Goal: Transaction & Acquisition: Download file/media

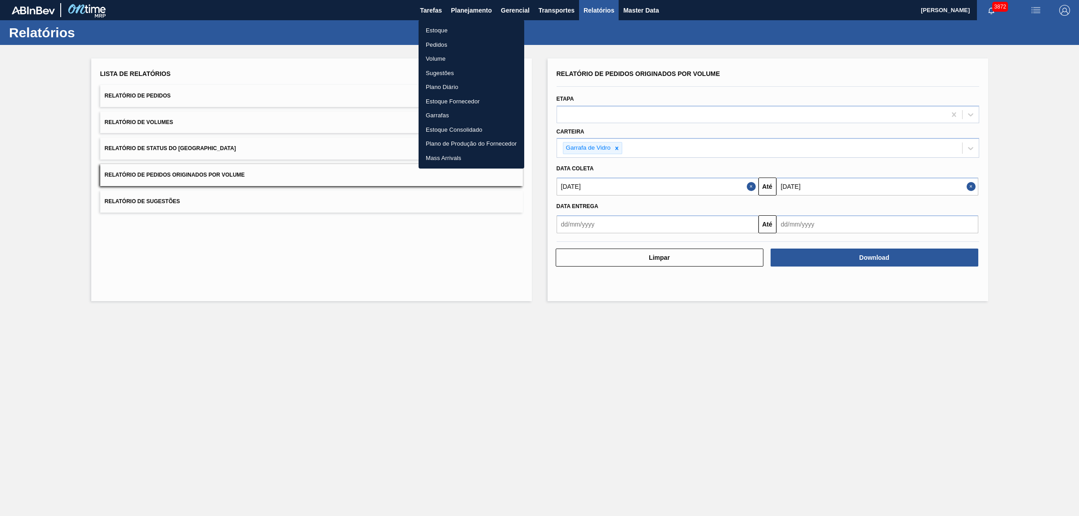
click at [432, 41] on li "Pedidos" at bounding box center [471, 45] width 106 height 14
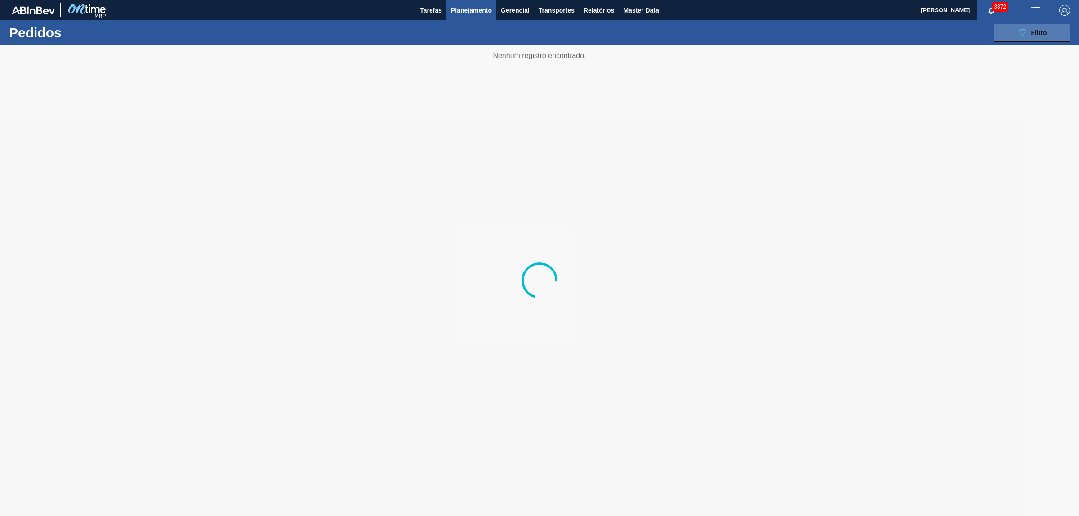
click at [1006, 34] on button "089F7B8B-B2A5-4AFE-B5C0-19BA573D28AC Filtro" at bounding box center [1031, 33] width 76 height 18
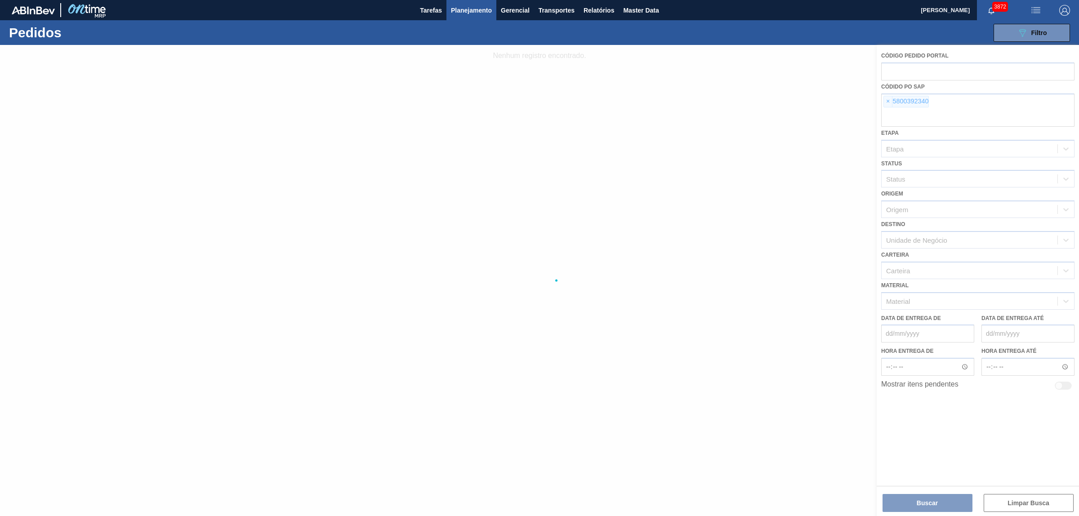
click at [888, 102] on div at bounding box center [539, 280] width 1079 height 471
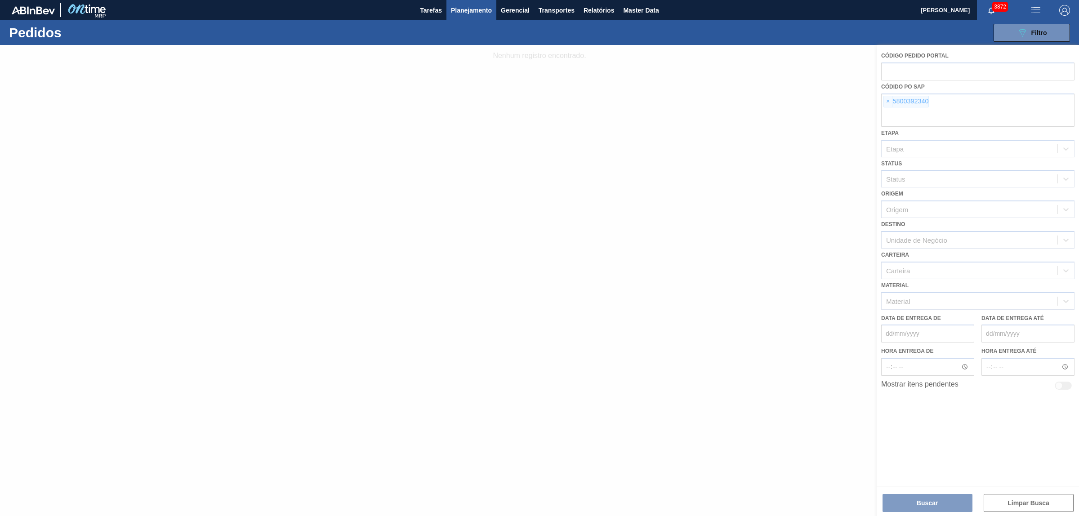
click at [888, 102] on div at bounding box center [539, 280] width 1079 height 471
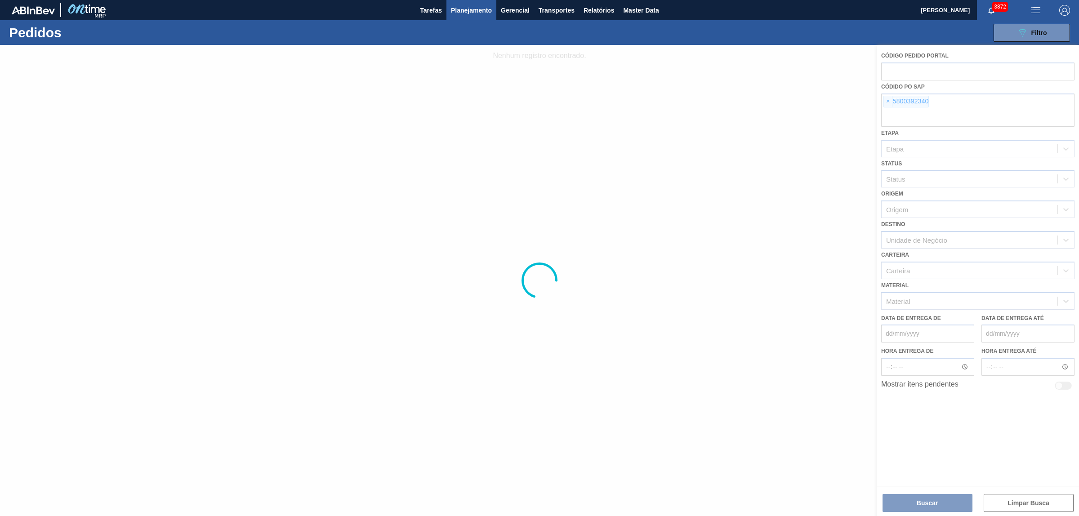
click at [888, 102] on div at bounding box center [539, 280] width 1079 height 471
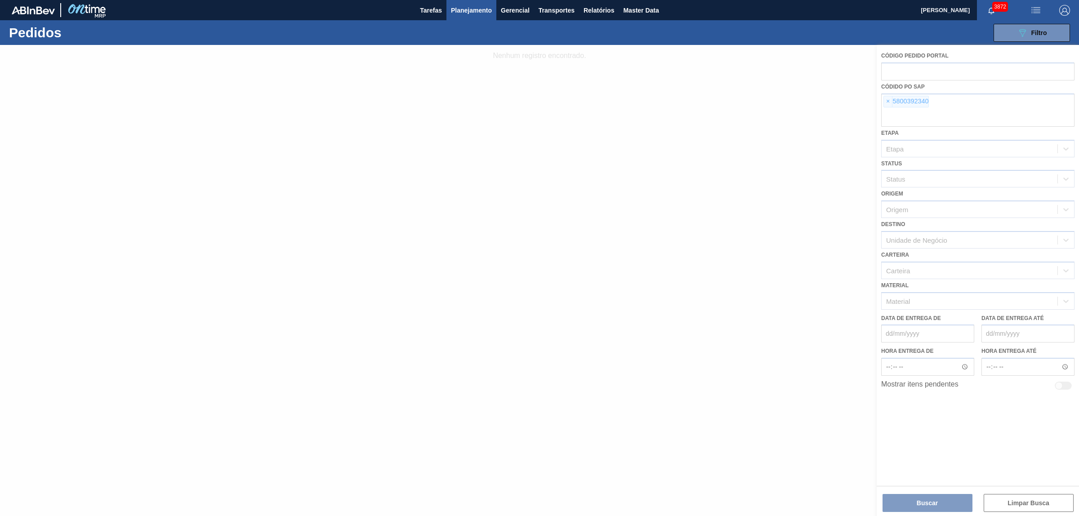
click at [888, 102] on div at bounding box center [539, 280] width 1079 height 471
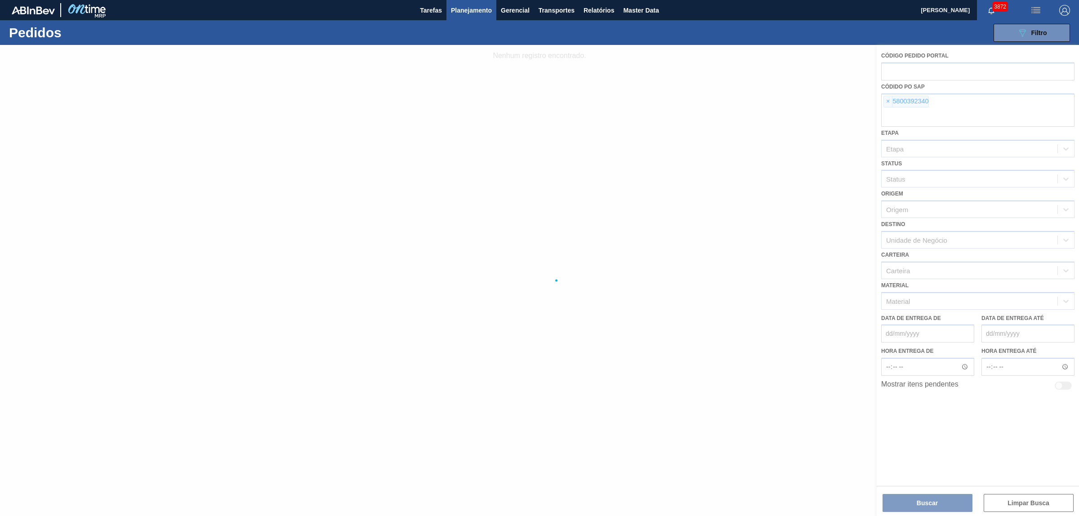
click at [888, 102] on div at bounding box center [539, 280] width 1079 height 471
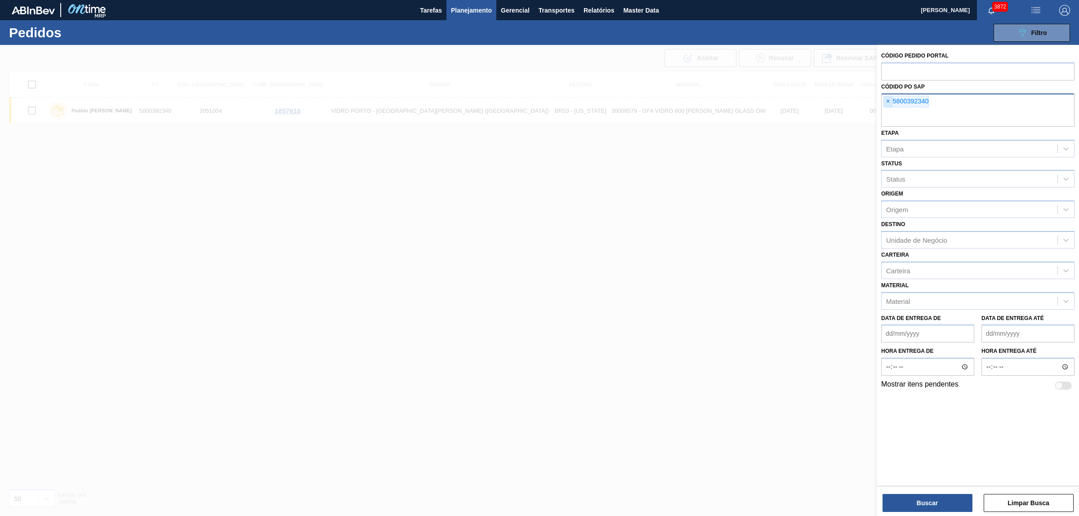
click at [886, 102] on span "×" at bounding box center [888, 101] width 9 height 11
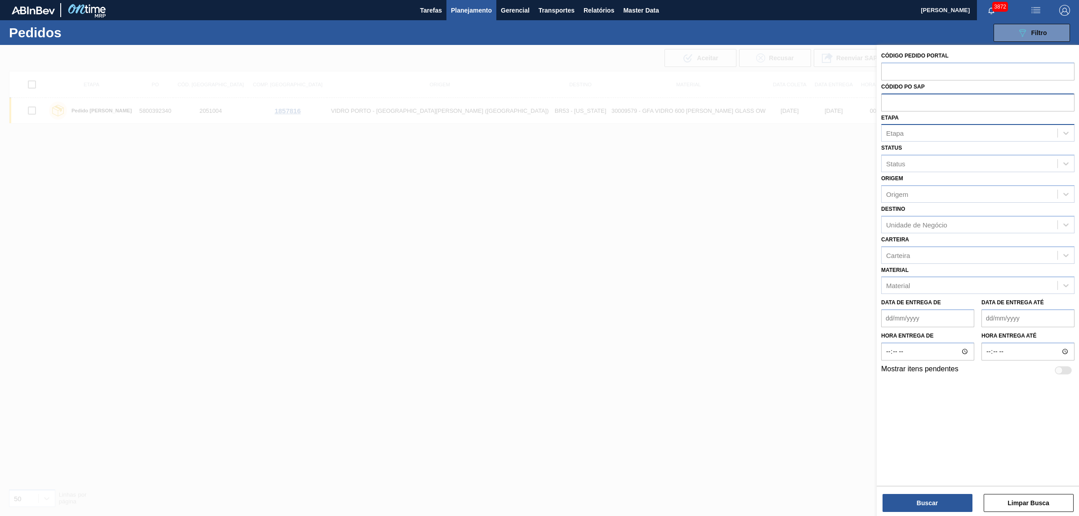
paste input "text"
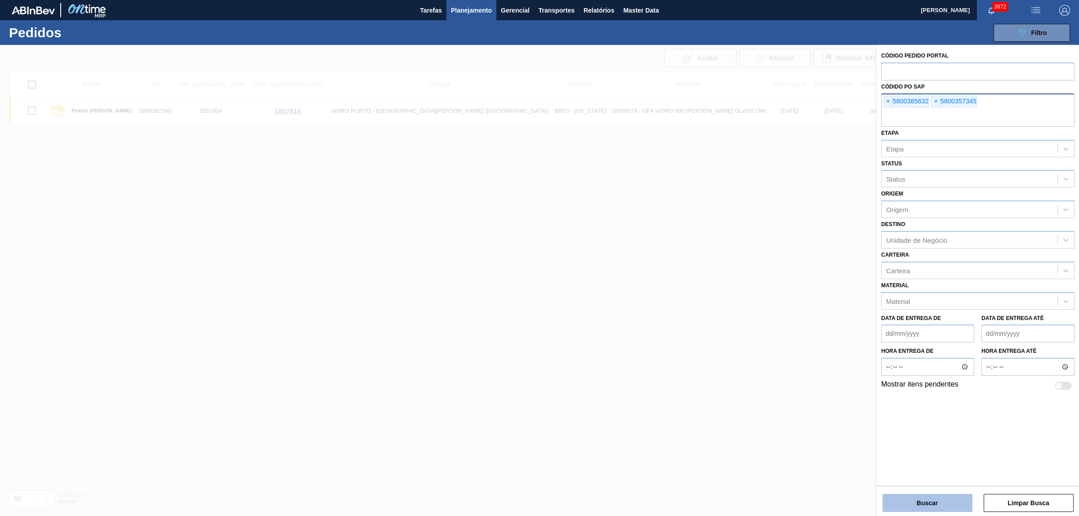
click at [931, 508] on button "Buscar" at bounding box center [927, 503] width 90 height 18
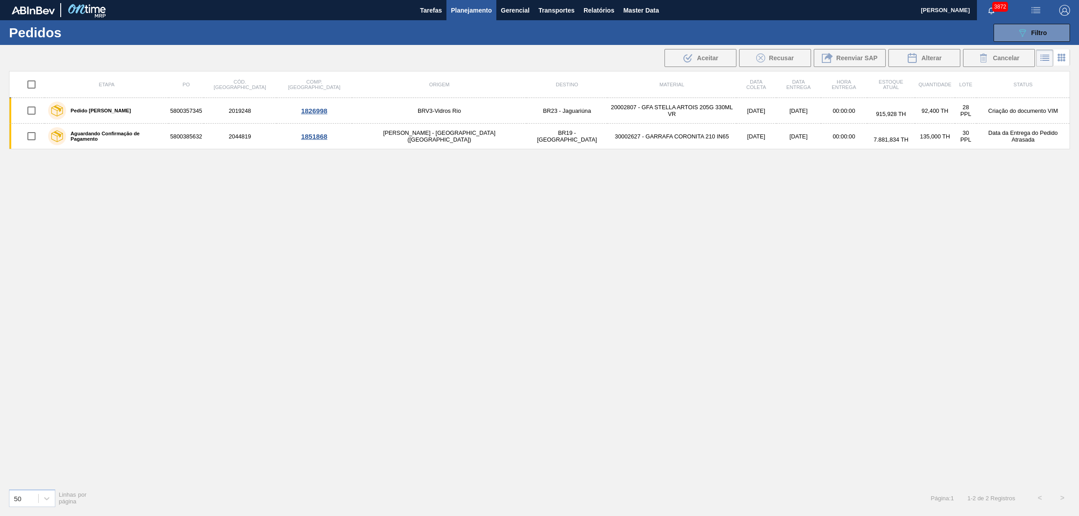
click at [881, 204] on div "Etapa PO Cód. Pedido Comp. Carga Origem Destino Material Data [PERSON_NAME] Dat…" at bounding box center [539, 276] width 1061 height 410
click at [1003, 28] on button "089F7B8B-B2A5-4AFE-B5C0-19BA573D28AC Filtro" at bounding box center [1031, 33] width 76 height 18
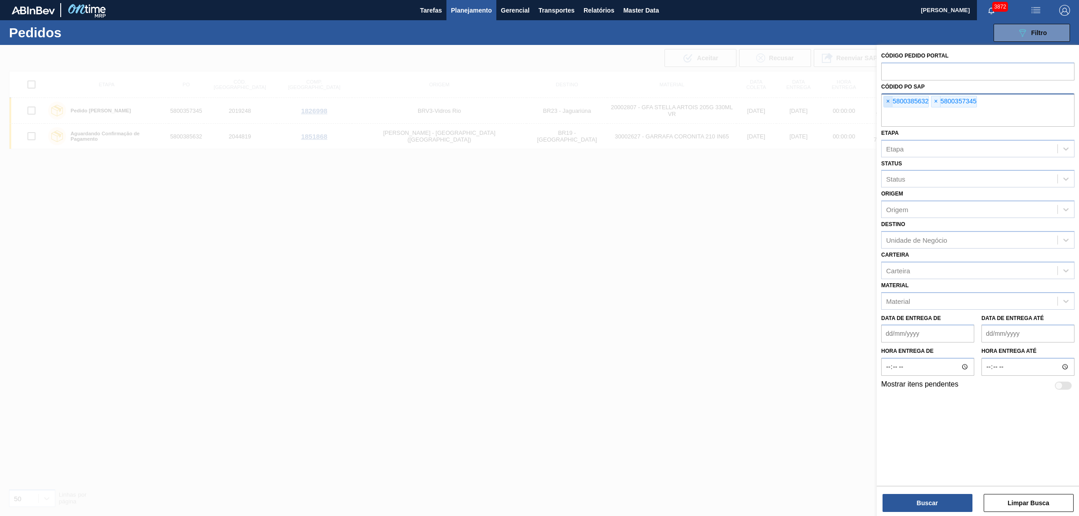
click at [885, 102] on span "×" at bounding box center [888, 101] width 9 height 11
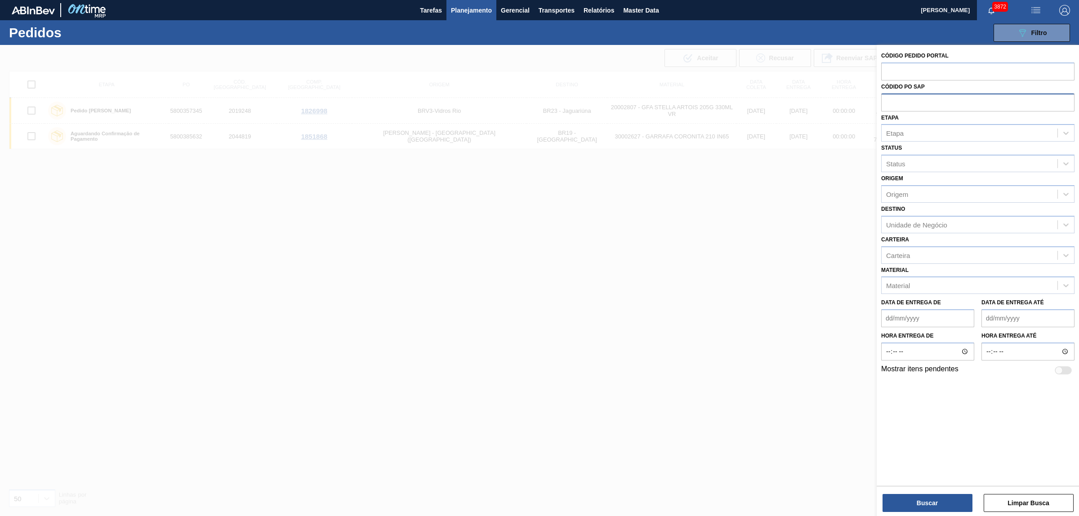
click at [885, 102] on input "text" at bounding box center [977, 101] width 193 height 17
paste input "text"
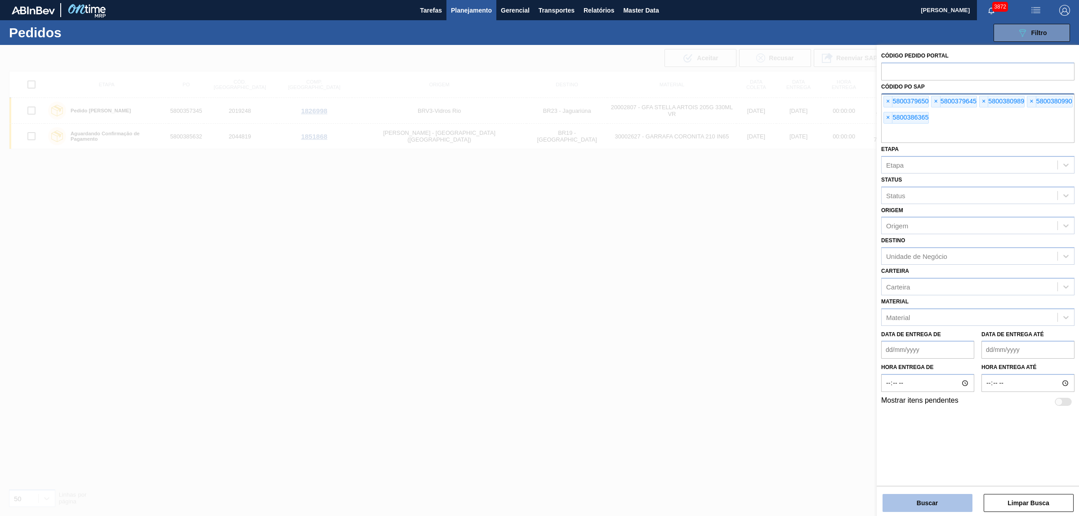
click at [925, 504] on button "Buscar" at bounding box center [927, 503] width 90 height 18
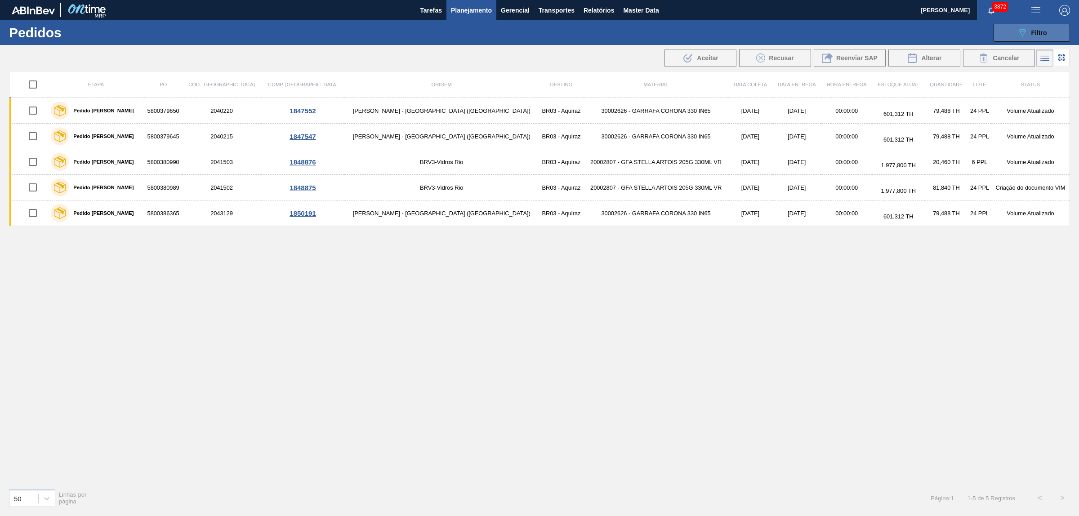
click at [1030, 36] on div "089F7B8B-B2A5-4AFE-B5C0-19BA573D28AC Filtro" at bounding box center [1032, 32] width 30 height 11
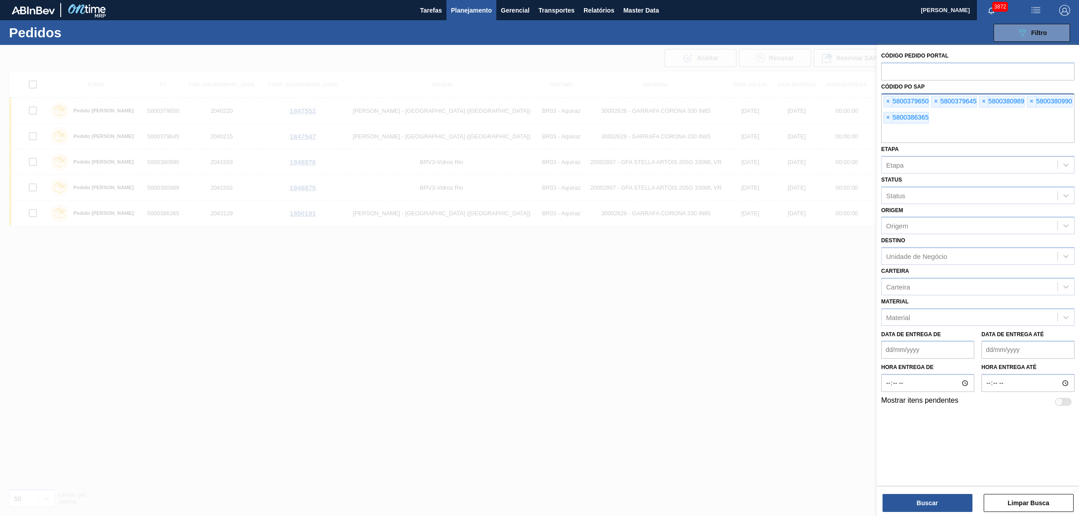
click at [893, 97] on div "× 5800379650" at bounding box center [905, 102] width 45 height 12
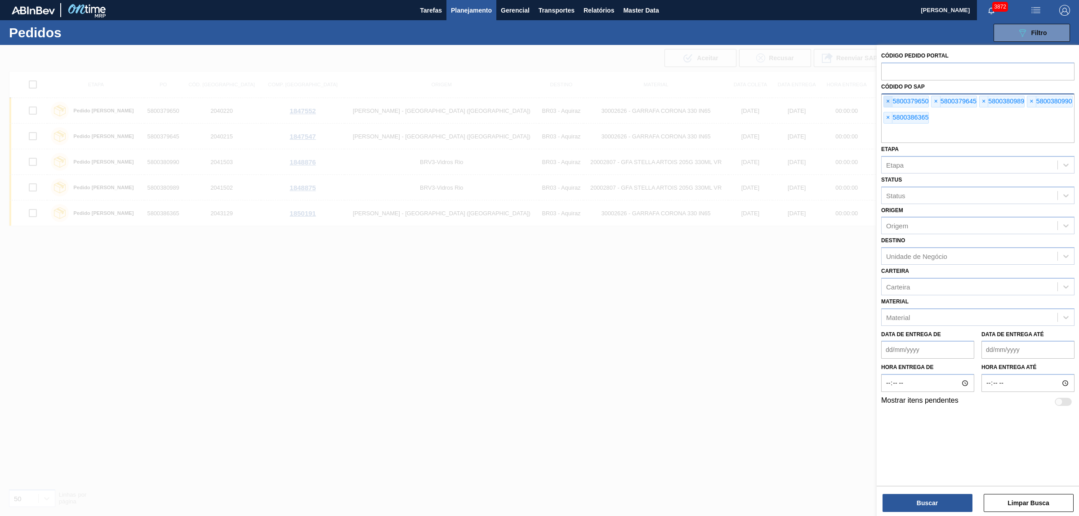
click at [888, 99] on span "×" at bounding box center [888, 101] width 9 height 11
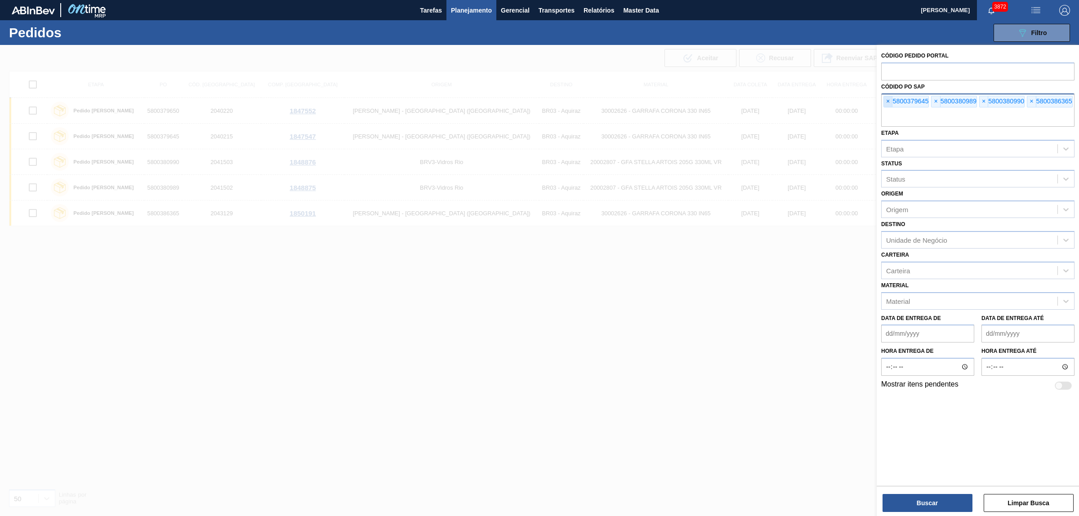
click at [888, 99] on span "×" at bounding box center [888, 101] width 9 height 11
click at [888, 110] on input "text" at bounding box center [977, 118] width 193 height 17
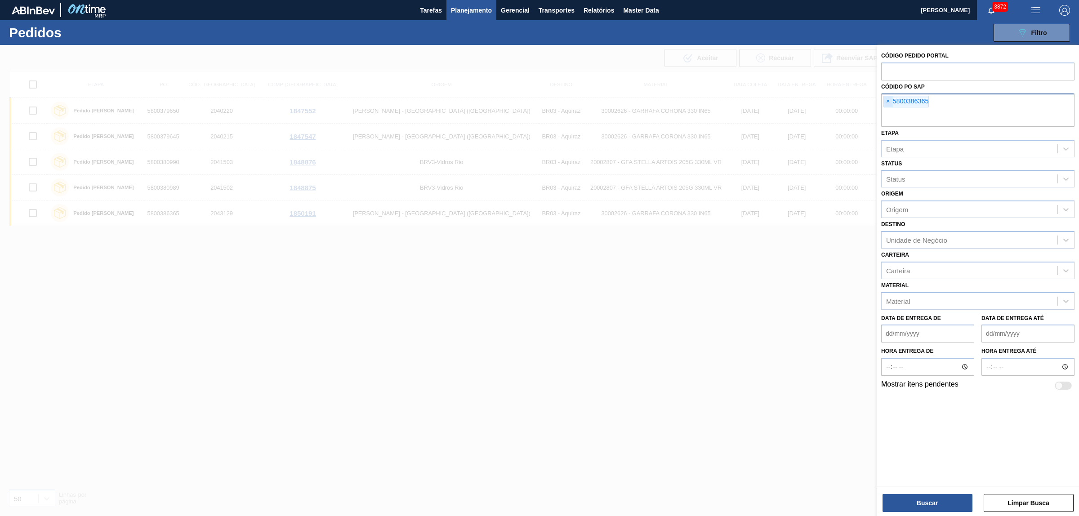
paste input "text"
click at [902, 493] on div "Buscar Limpar Busca" at bounding box center [978, 498] width 202 height 25
click at [952, 501] on button "Buscar" at bounding box center [927, 503] width 90 height 18
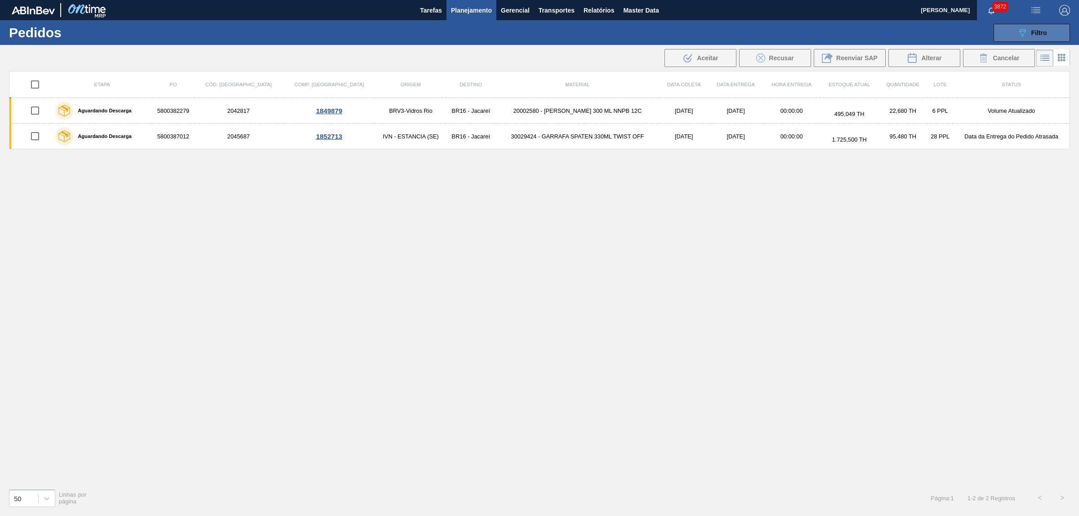
click at [1025, 41] on button "089F7B8B-B2A5-4AFE-B5C0-19BA573D28AC Filtro" at bounding box center [1031, 33] width 76 height 18
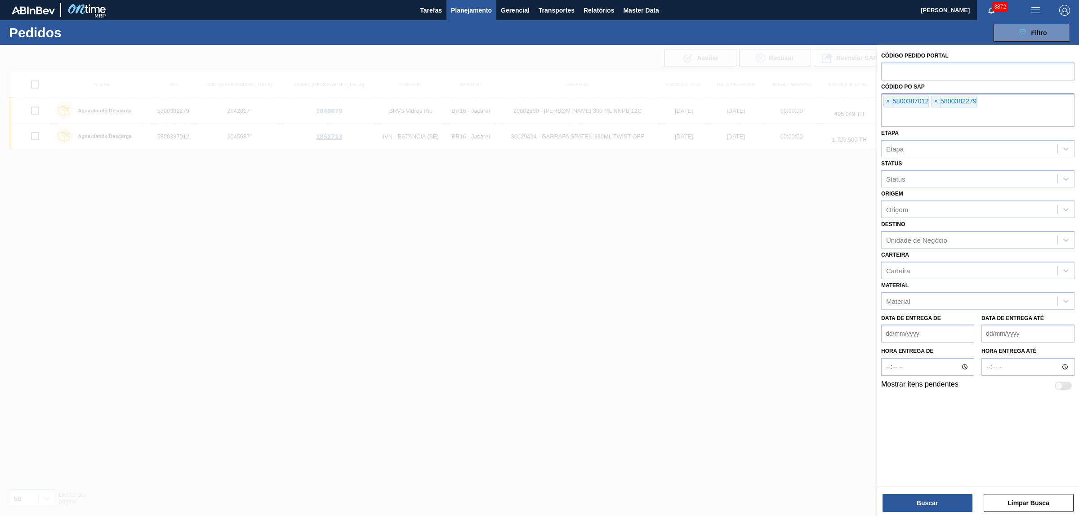
click at [885, 93] on div "× 5800387012 × 5800382279" at bounding box center [977, 109] width 193 height 33
click at [886, 97] on span "×" at bounding box center [888, 101] width 9 height 11
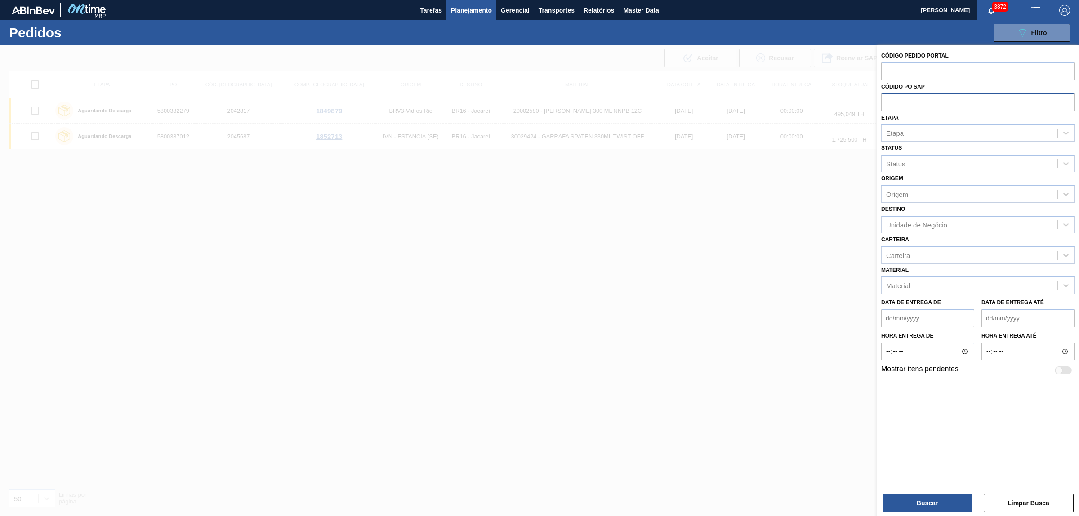
click at [886, 97] on input "text" at bounding box center [977, 101] width 193 height 17
paste input "text"
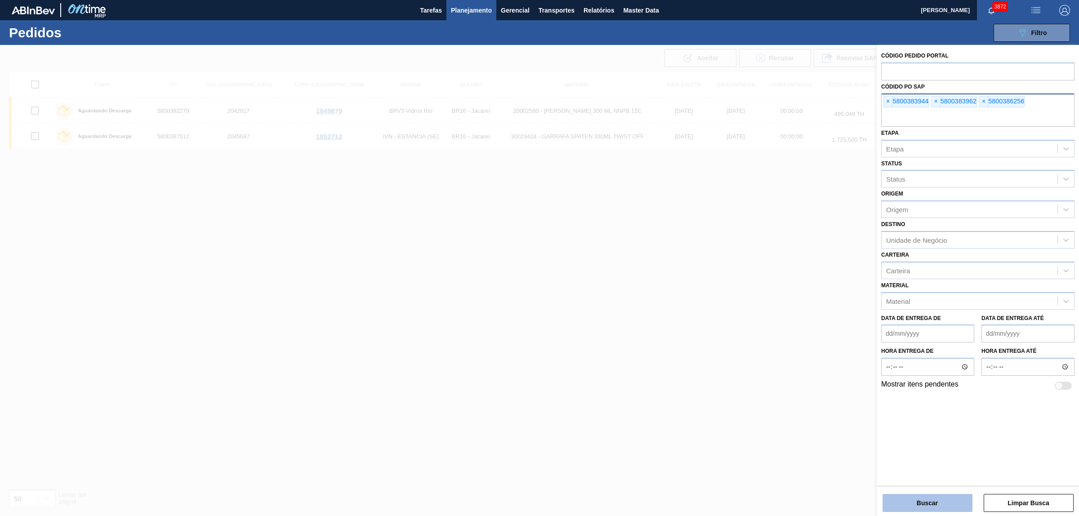
click at [915, 495] on button "Buscar" at bounding box center [927, 503] width 90 height 18
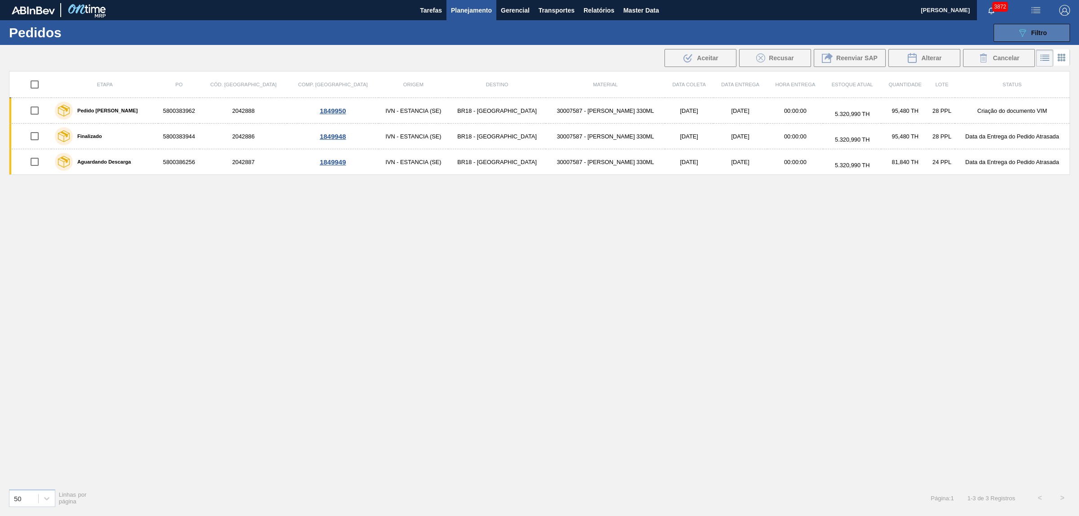
click at [1039, 38] on button "089F7B8B-B2A5-4AFE-B5C0-19BA573D28AC Filtro" at bounding box center [1031, 33] width 76 height 18
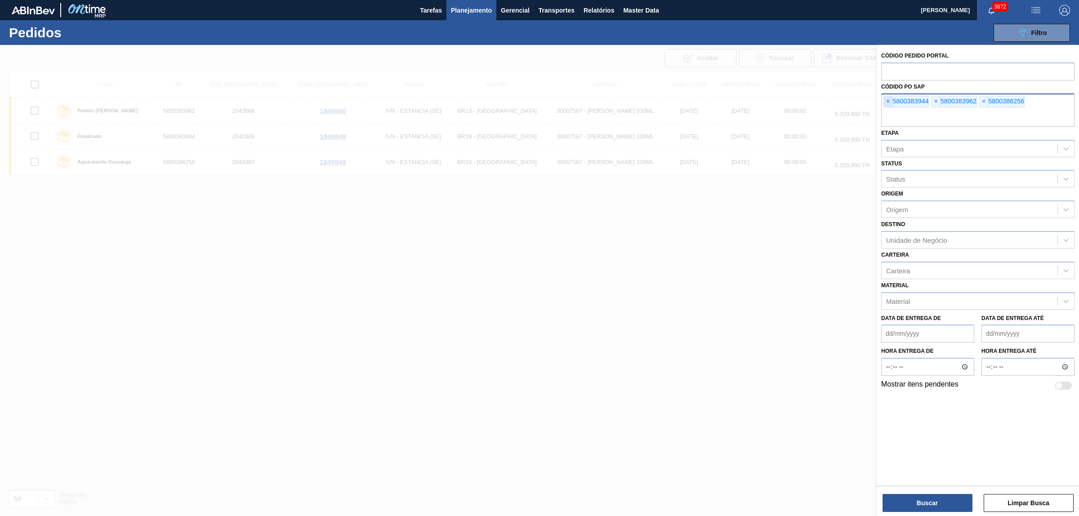
click at [888, 102] on span "×" at bounding box center [888, 101] width 9 height 11
click at [888, 110] on input "text" at bounding box center [977, 118] width 193 height 17
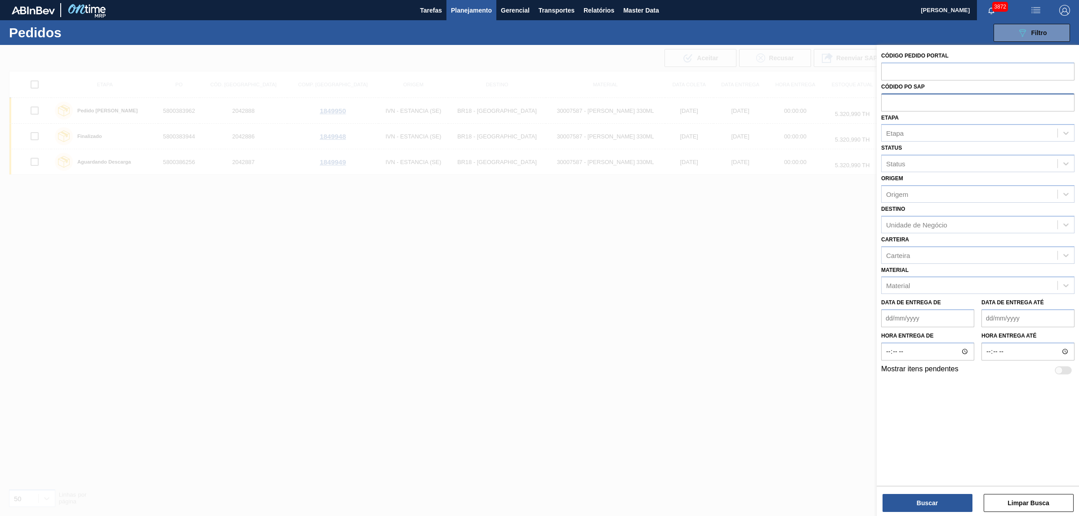
paste input "text"
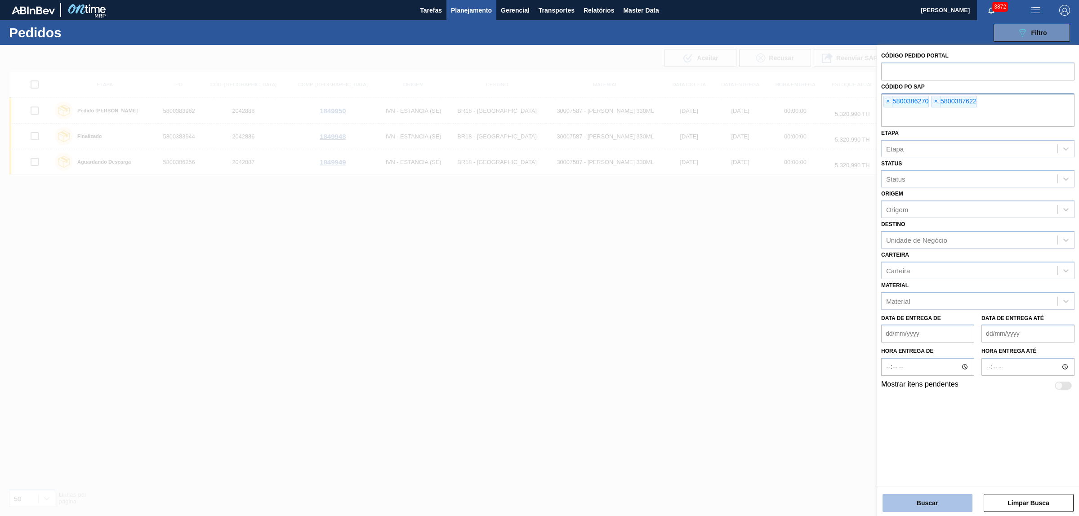
click at [930, 494] on button "Buscar" at bounding box center [927, 503] width 90 height 18
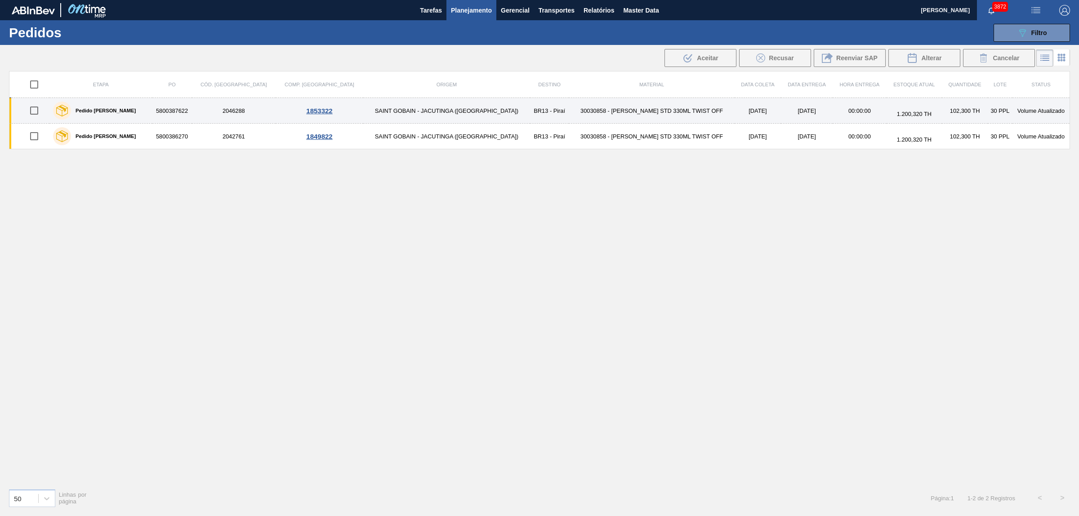
drag, startPoint x: 393, startPoint y: 111, endPoint x: 560, endPoint y: 117, distance: 166.4
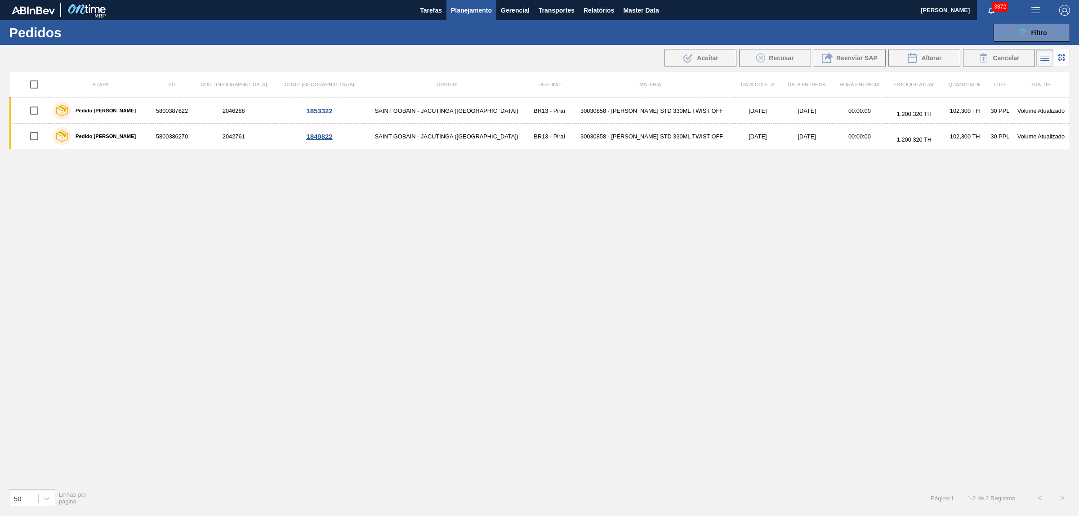
drag, startPoint x: 560, startPoint y: 117, endPoint x: 593, endPoint y: 240, distance: 127.3
click at [592, 241] on div "Etapa PO Cód. Pedido Comp. Carga Origem Destino Material Data [PERSON_NAME] Dat…" at bounding box center [539, 276] width 1061 height 410
click at [1035, 39] on button "089F7B8B-B2A5-4AFE-B5C0-19BA573D28AC Filtro" at bounding box center [1031, 33] width 76 height 18
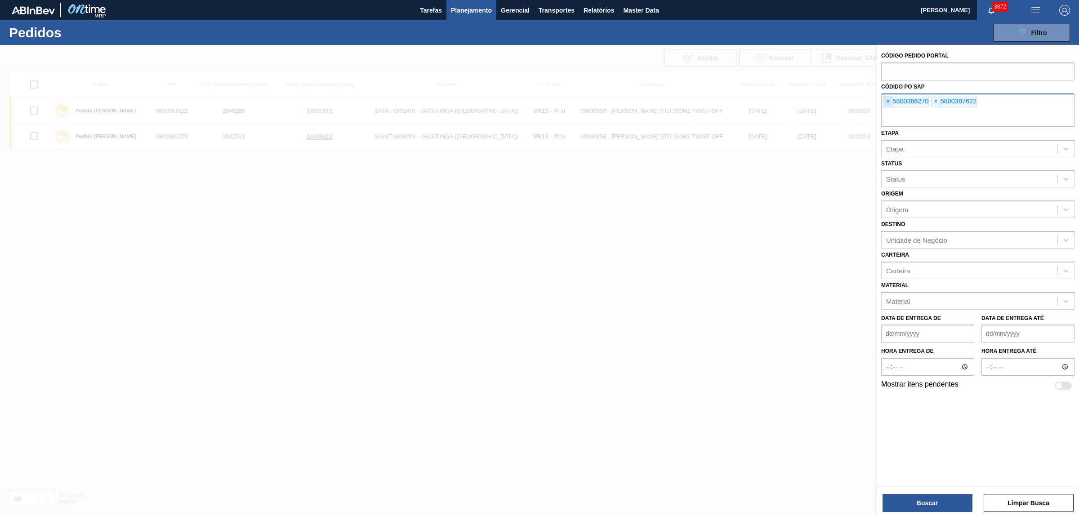
click at [886, 100] on span "×" at bounding box center [888, 101] width 9 height 11
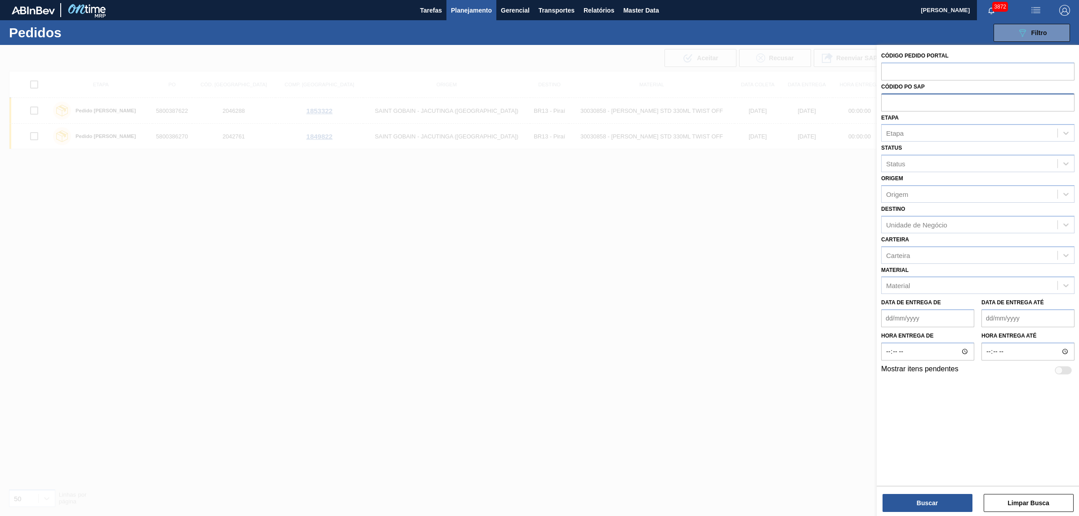
click at [886, 100] on input "text" at bounding box center [977, 101] width 193 height 17
paste input "text"
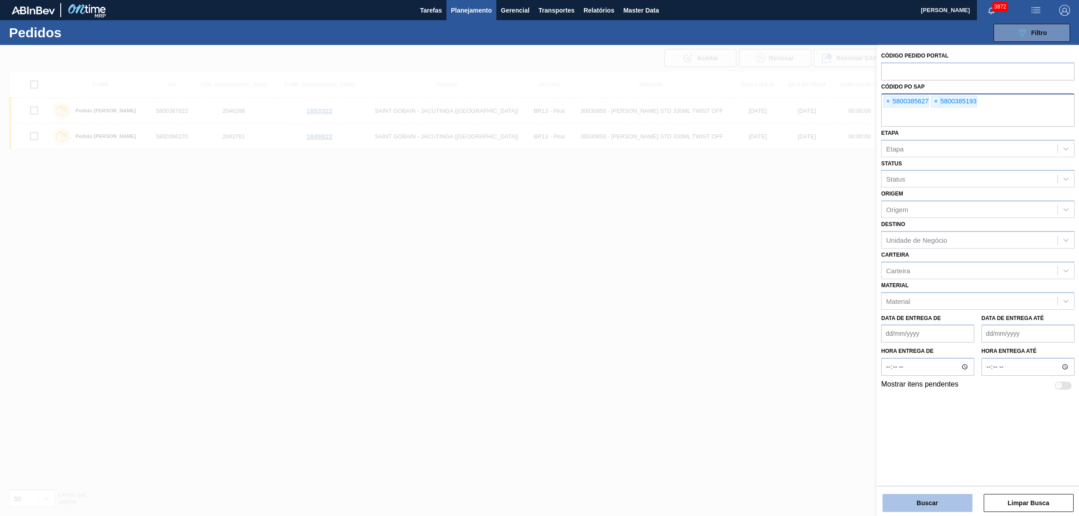
click at [915, 497] on button "Buscar" at bounding box center [927, 503] width 90 height 18
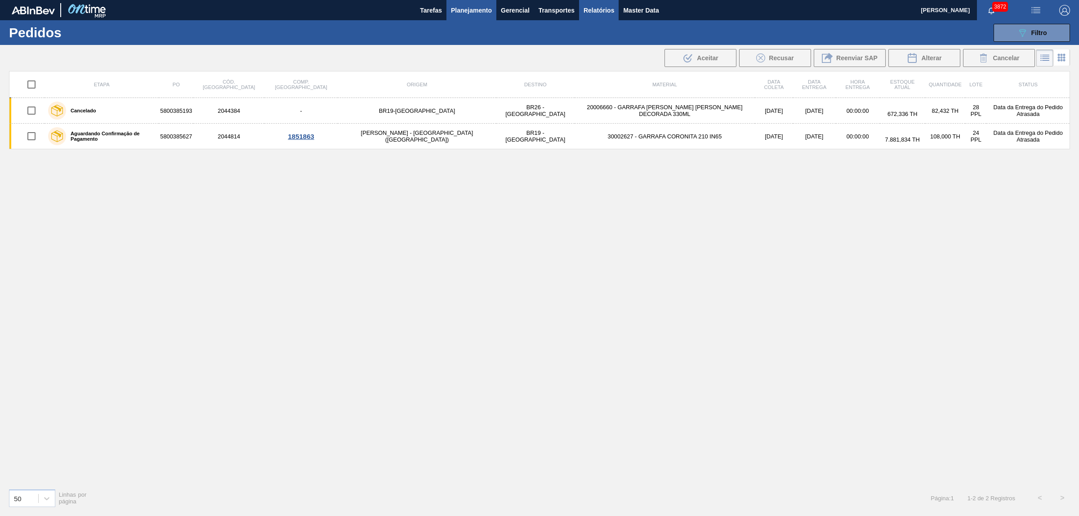
click at [601, 14] on span "Relatórios" at bounding box center [598, 10] width 31 height 11
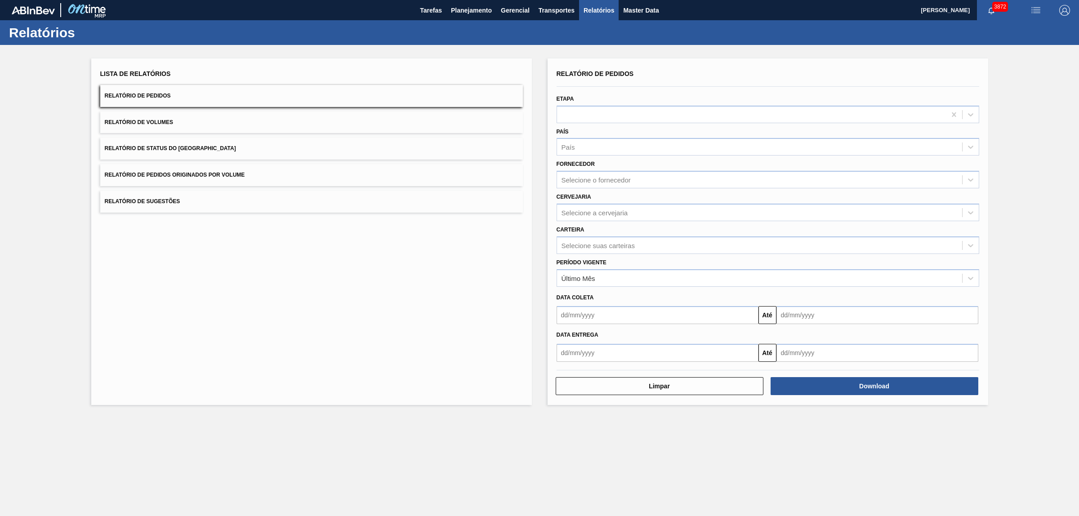
click at [205, 174] on span "Relatório de Pedidos Originados por Volume" at bounding box center [175, 175] width 140 height 6
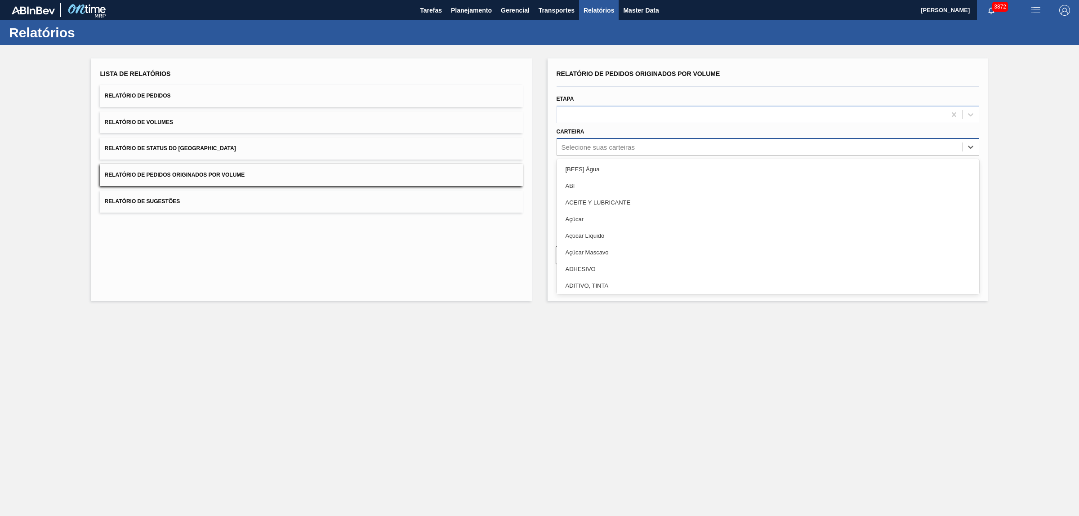
click at [589, 143] on div "Selecione suas carteiras" at bounding box center [597, 147] width 73 height 8
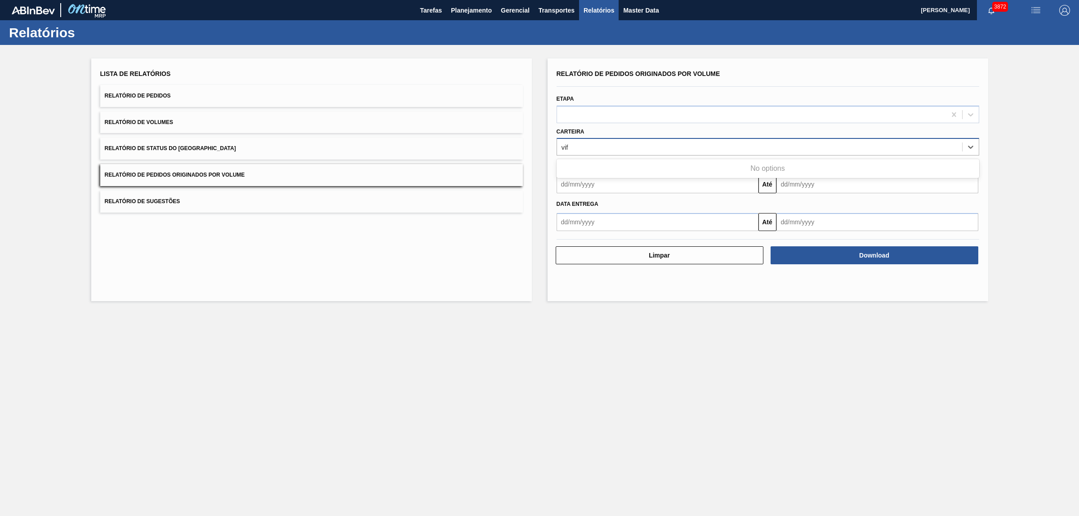
type input "vi"
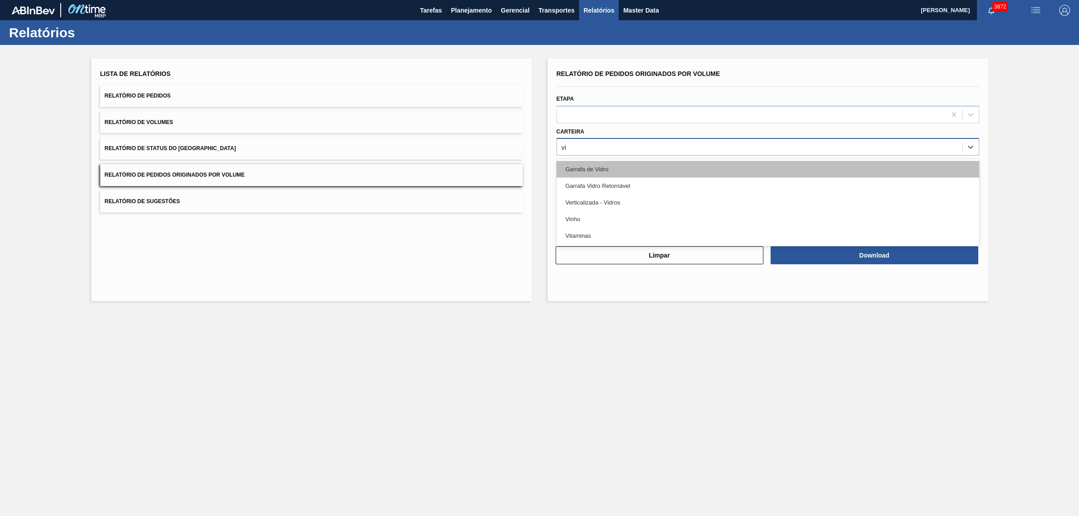
click at [589, 171] on div "Garrafa de Vidro" at bounding box center [767, 169] width 423 height 17
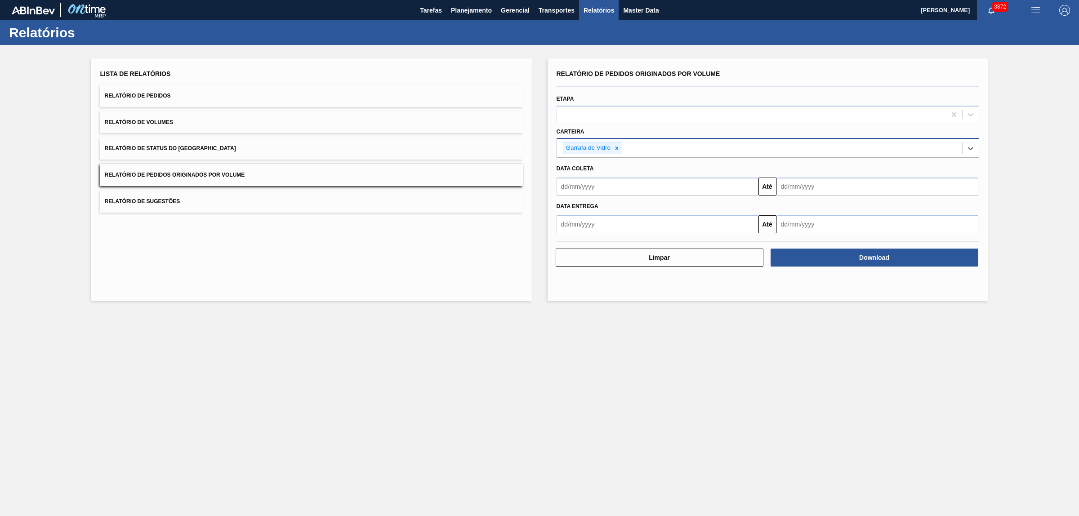
click at [597, 193] on input "text" at bounding box center [657, 187] width 202 height 18
drag, startPoint x: 608, startPoint y: 236, endPoint x: 643, endPoint y: 224, distance: 37.7
click at [608, 236] on div "1" at bounding box center [611, 237] width 12 height 12
type input "[DATE]"
click at [837, 189] on input "text" at bounding box center [877, 187] width 202 height 18
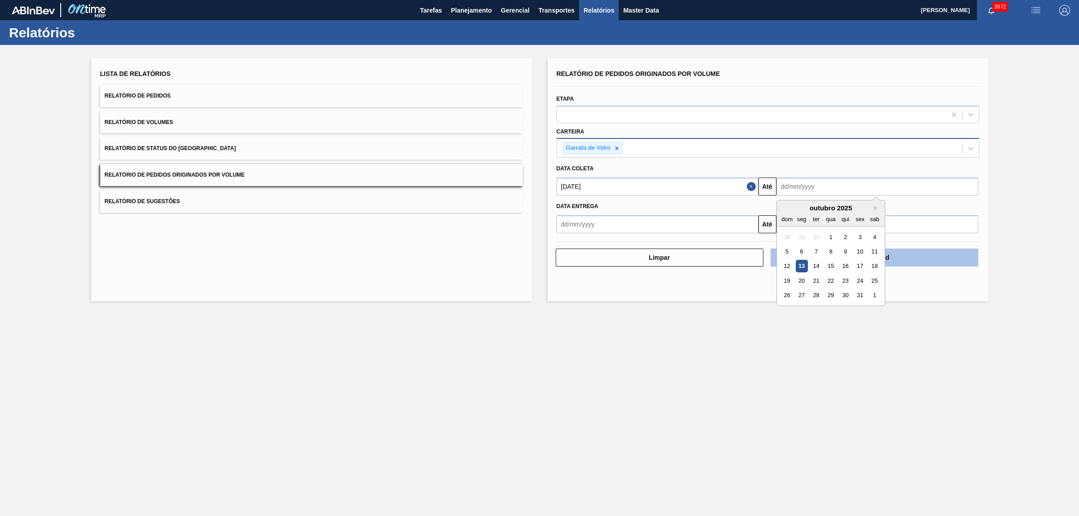
click at [819, 262] on div "14" at bounding box center [816, 266] width 12 height 12
type input "[DATE]"
click at [835, 262] on button "Download" at bounding box center [874, 258] width 208 height 18
